Goal: Task Accomplishment & Management: Manage account settings

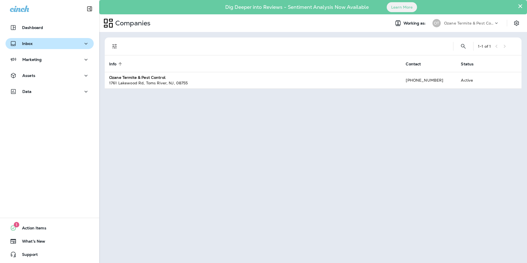
click at [47, 46] on div "Inbox" at bounding box center [49, 43] width 79 height 7
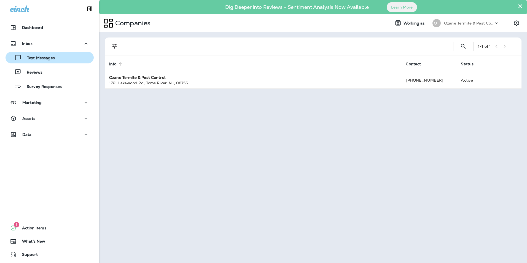
click at [40, 60] on p "Text Messages" at bounding box center [37, 58] width 33 height 5
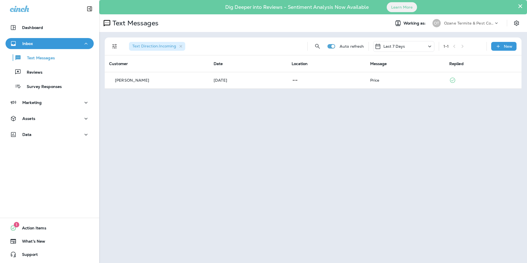
click at [421, 46] on div "Last 7 Days" at bounding box center [403, 46] width 61 height 11
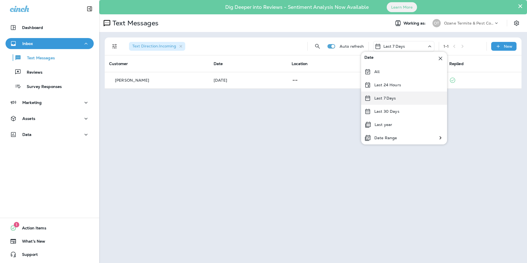
click at [388, 98] on p "Last 7 Days" at bounding box center [385, 98] width 22 height 4
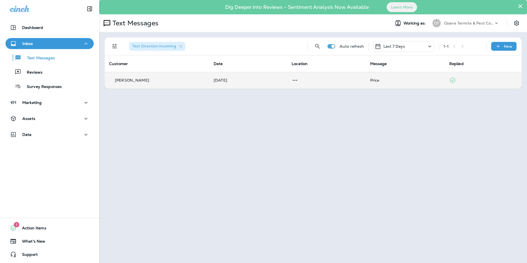
click at [334, 83] on p at bounding box center [325, 80] width 69 height 7
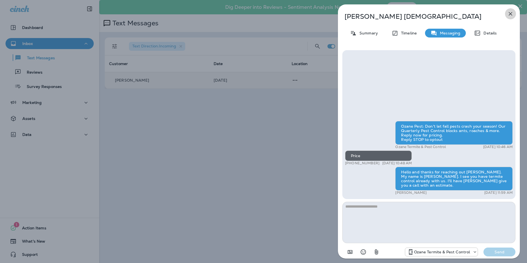
click at [508, 13] on icon "button" at bounding box center [510, 13] width 7 height 7
